Goal: Task Accomplishment & Management: Manage account settings

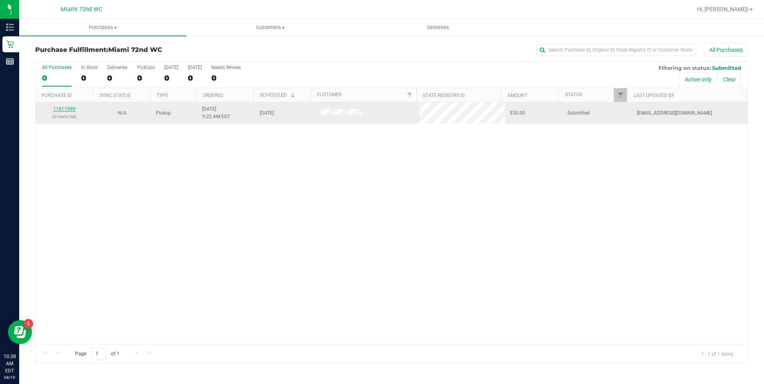
click at [68, 109] on link "11811999" at bounding box center [64, 109] width 22 height 6
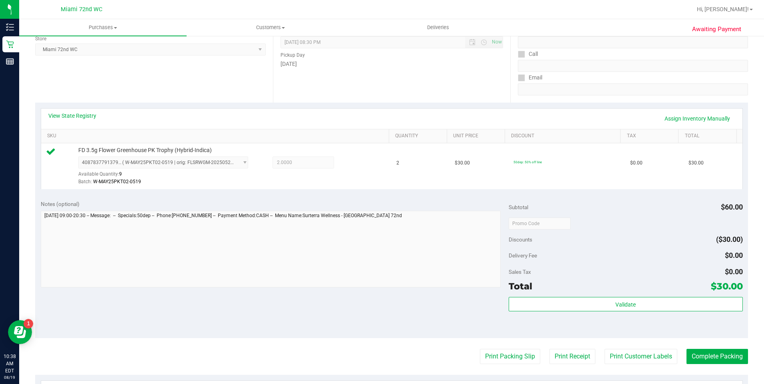
scroll to position [269, 0]
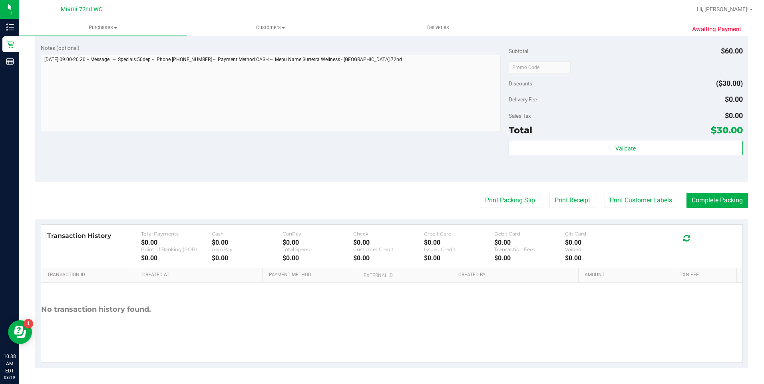
click at [556, 134] on div "Total $30.00" at bounding box center [626, 130] width 234 height 14
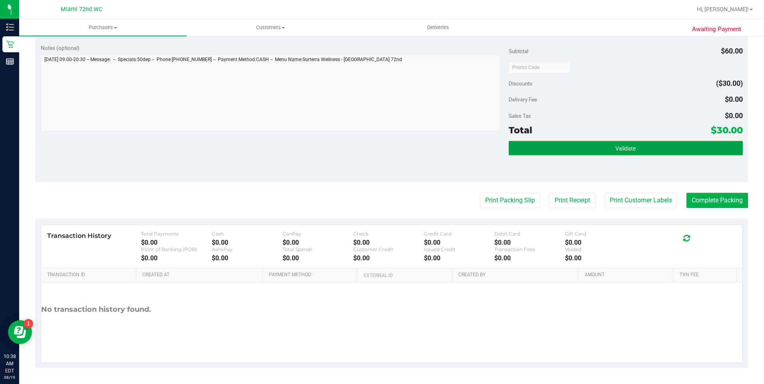
click at [563, 150] on button "Validate" at bounding box center [626, 148] width 234 height 14
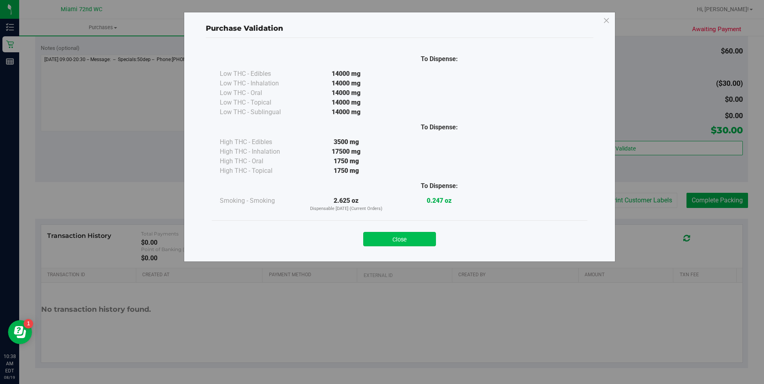
click at [409, 238] on button "Close" at bounding box center [399, 239] width 73 height 14
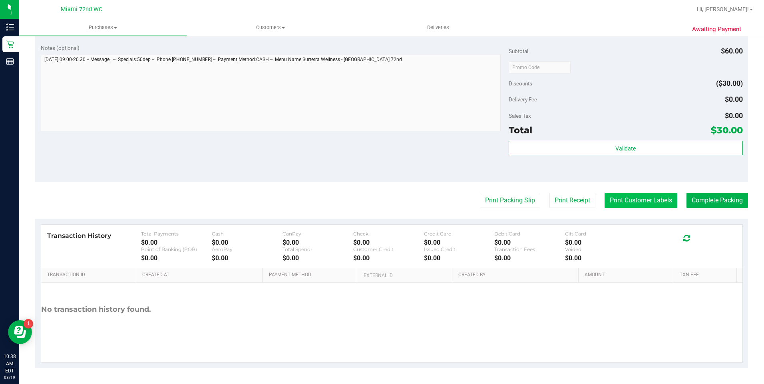
click at [631, 202] on button "Print Customer Labels" at bounding box center [641, 200] width 73 height 15
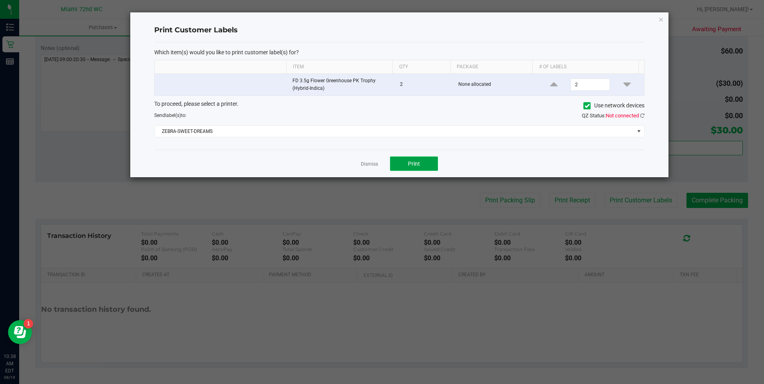
click at [398, 166] on button "Print" at bounding box center [414, 164] width 48 height 14
click at [369, 165] on link "Dismiss" at bounding box center [369, 164] width 17 height 7
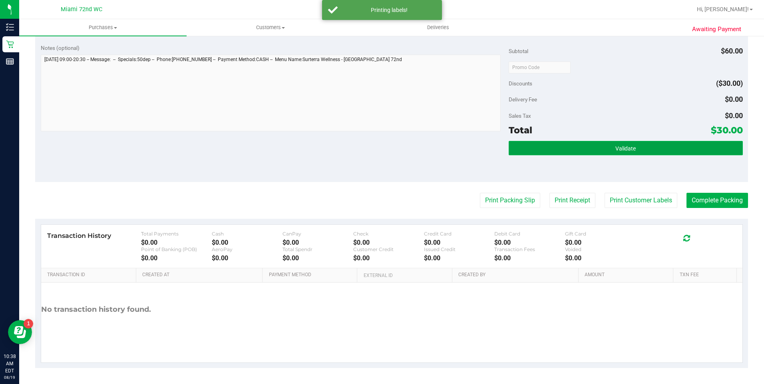
click at [603, 149] on button "Validate" at bounding box center [626, 148] width 234 height 14
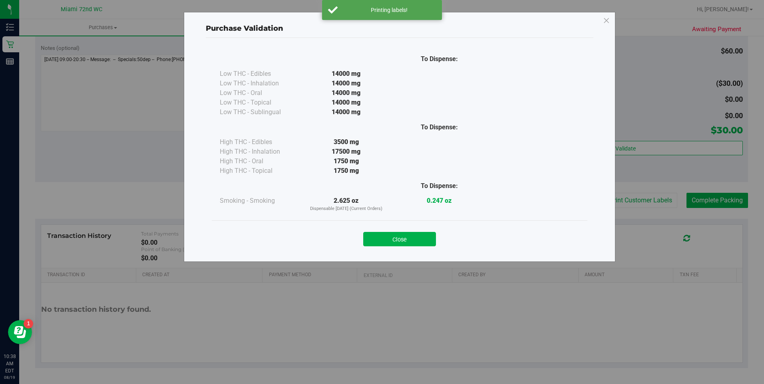
click at [414, 231] on div "Close" at bounding box center [400, 237] width 364 height 20
click at [420, 239] on button "Close" at bounding box center [399, 239] width 73 height 14
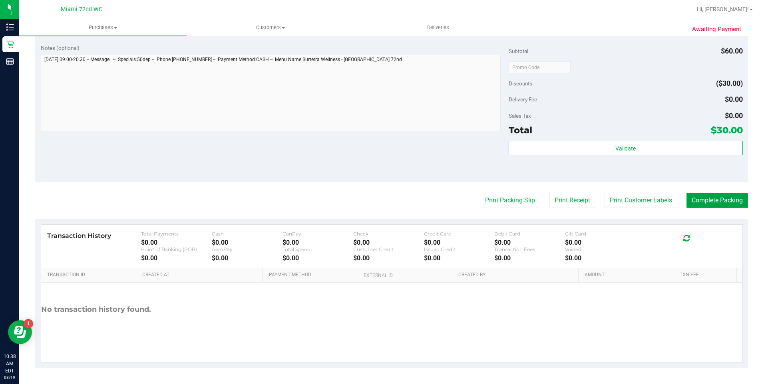
click at [703, 198] on button "Complete Packing" at bounding box center [718, 200] width 62 height 15
